Goal: Use online tool/utility: Utilize a website feature to perform a specific function

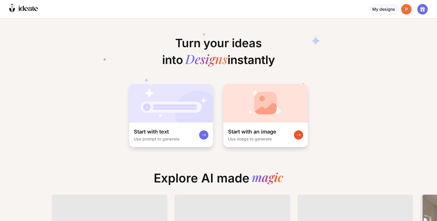
click at [249, 114] on img at bounding box center [266, 103] width 84 height 38
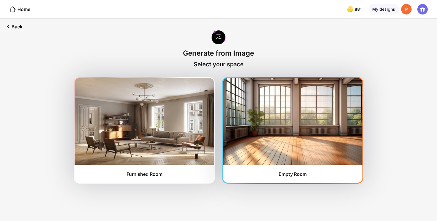
click at [242, 124] on img at bounding box center [293, 121] width 140 height 87
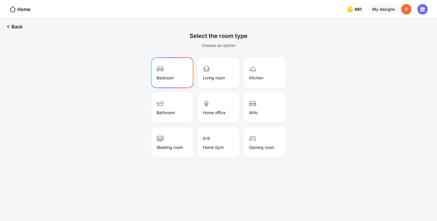
click at [179, 76] on div "Bedroom" at bounding box center [172, 72] width 41 height 29
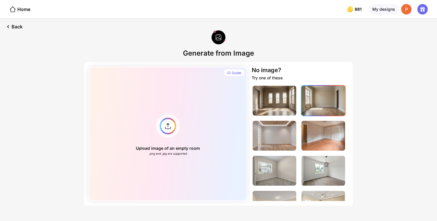
click at [310, 100] on img at bounding box center [324, 101] width 44 height 30
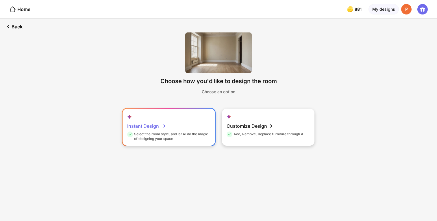
click at [183, 126] on div "Instant Design Select the room style, and let AI do the magic of designing your…" at bounding box center [169, 127] width 93 height 37
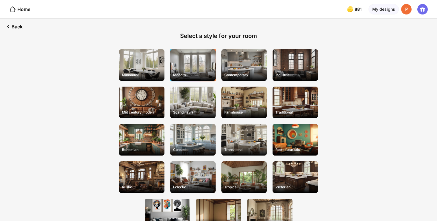
click at [193, 78] on div "Modern" at bounding box center [193, 74] width 44 height 9
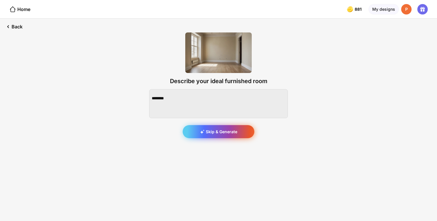
click at [221, 129] on div "Skip & Generate" at bounding box center [219, 131] width 72 height 13
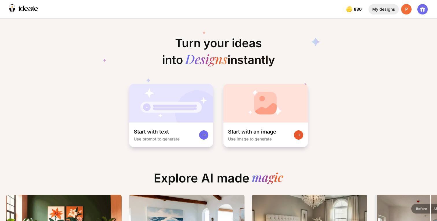
scroll to position [0, 45]
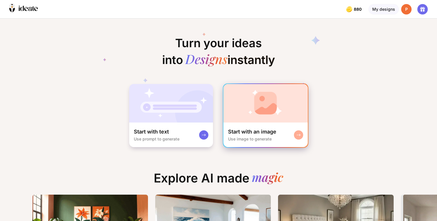
click at [247, 112] on img at bounding box center [266, 103] width 84 height 38
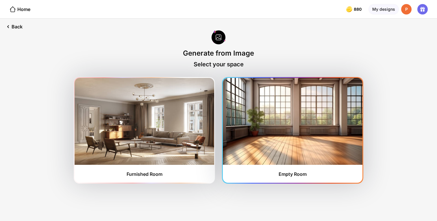
click at [264, 135] on img at bounding box center [293, 121] width 140 height 87
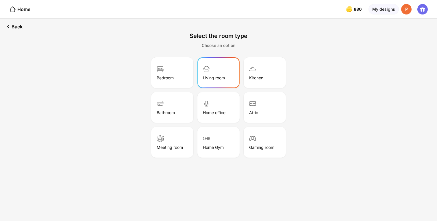
click at [226, 76] on div "Living room" at bounding box center [218, 72] width 41 height 29
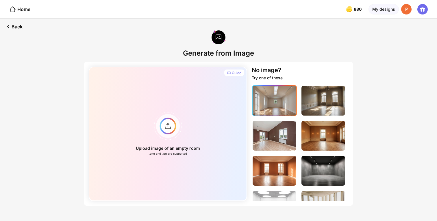
click at [283, 103] on img at bounding box center [275, 101] width 44 height 30
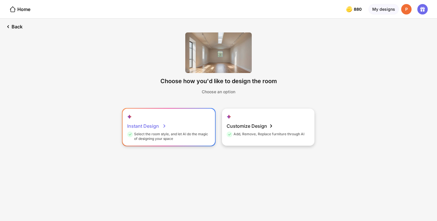
click at [175, 133] on div "Select the room style, and let AI do the magic of designing your space" at bounding box center [168, 136] width 82 height 9
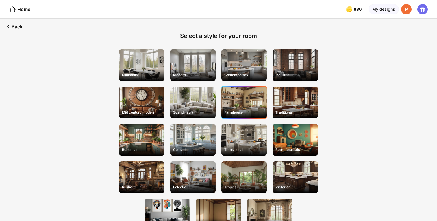
click at [238, 100] on div "Farmhouse" at bounding box center [244, 103] width 45 height 32
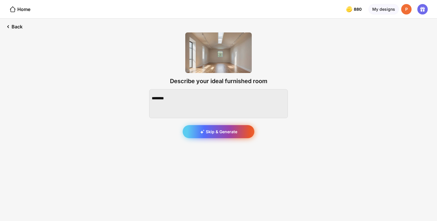
click at [228, 133] on div "Skip & Generate" at bounding box center [219, 131] width 72 height 13
